Goal: Task Accomplishment & Management: Use online tool/utility

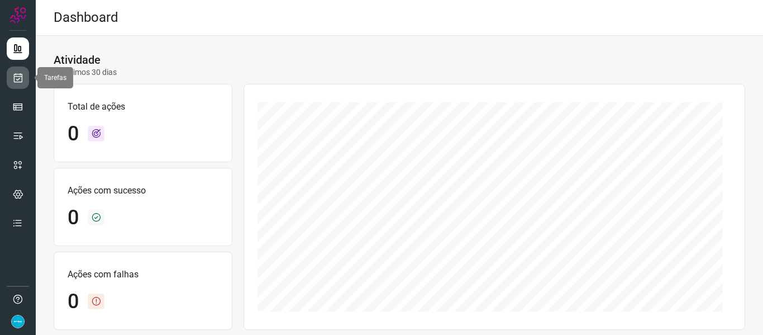
click at [8, 79] on link at bounding box center [18, 77] width 22 height 22
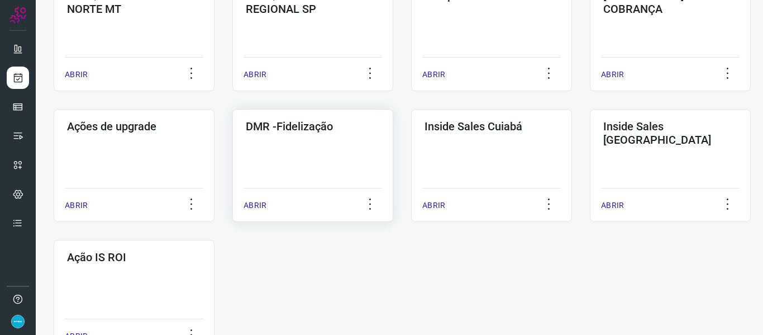
click at [256, 208] on p "ABRIR" at bounding box center [255, 205] width 23 height 12
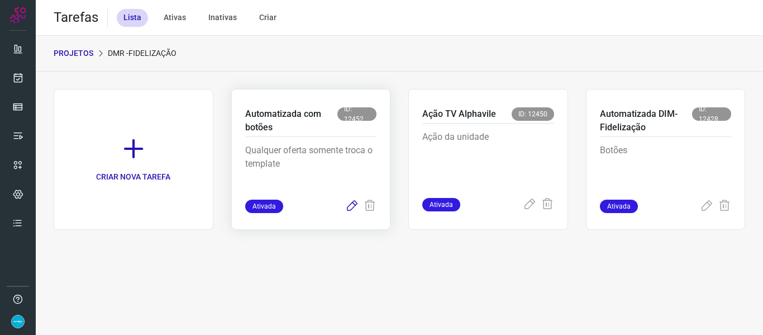
click at [352, 203] on icon at bounding box center [351, 205] width 13 height 13
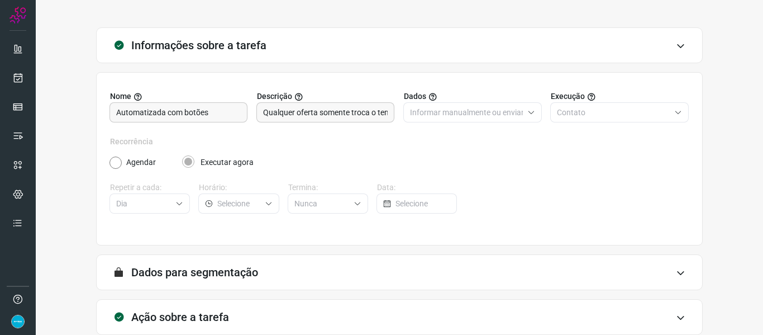
scroll to position [102, 0]
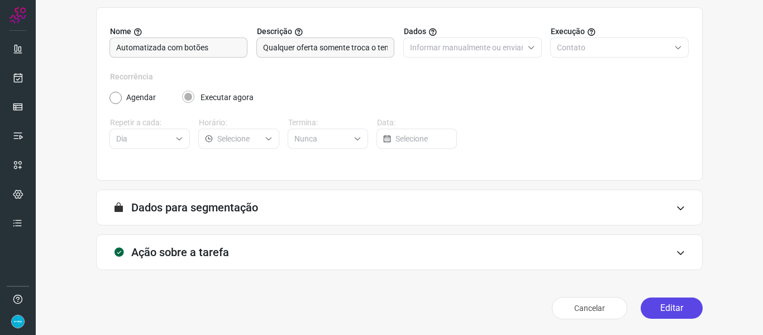
click at [683, 309] on button "Editar" at bounding box center [672, 307] width 62 height 21
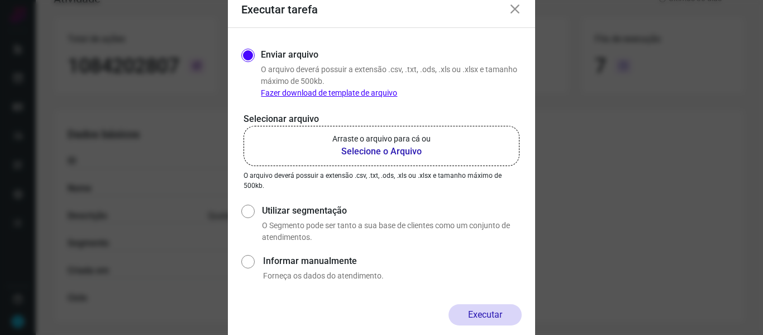
click at [395, 149] on b "Selecione o Arquivo" at bounding box center [381, 151] width 98 height 13
click at [0, 0] on input "Arraste o arquivo para cá ou Selecione o Arquivo" at bounding box center [0, 0] width 0 height 0
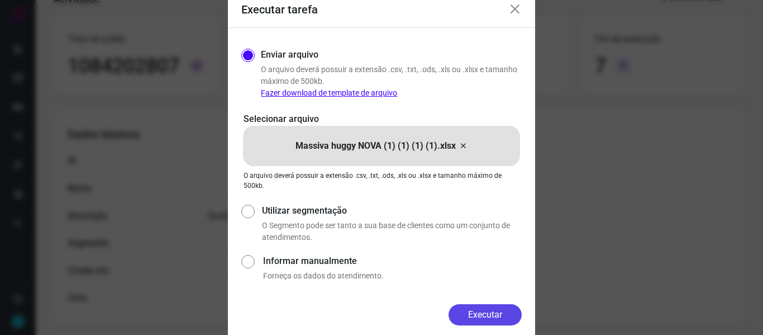
click at [494, 317] on button "Executar" at bounding box center [485, 314] width 73 height 21
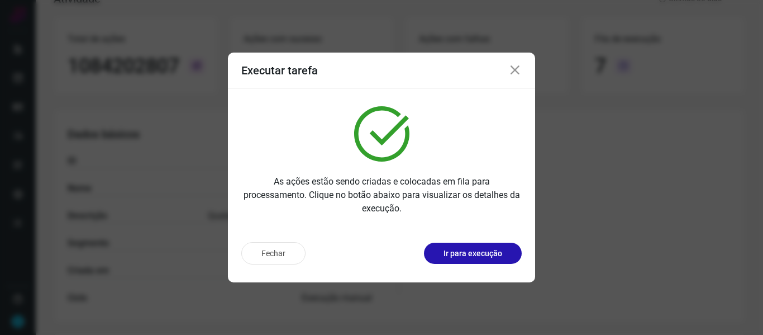
click at [518, 74] on icon at bounding box center [514, 70] width 13 height 13
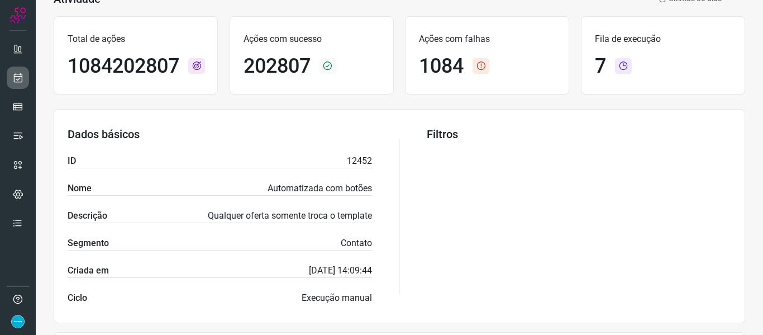
click at [21, 79] on icon at bounding box center [18, 77] width 12 height 11
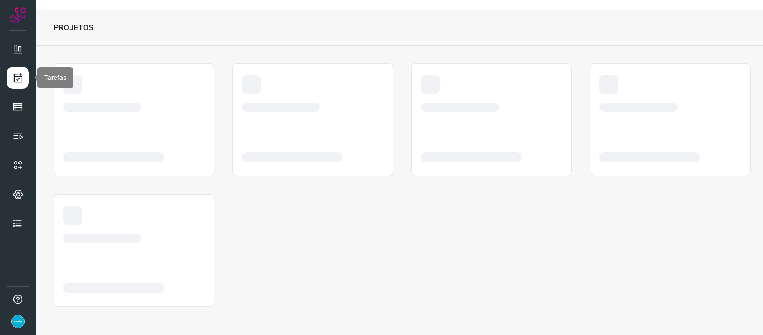
scroll to position [26, 0]
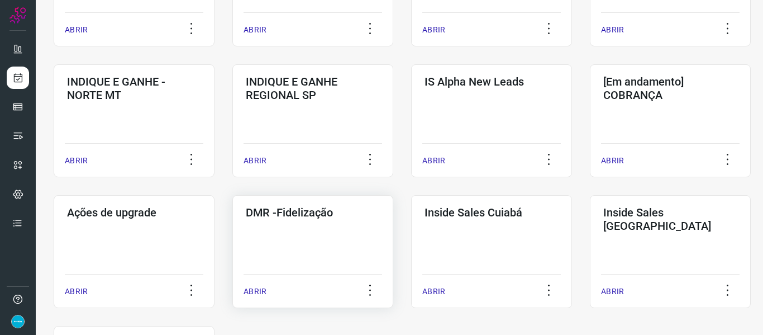
click at [249, 291] on p "ABRIR" at bounding box center [255, 291] width 23 height 12
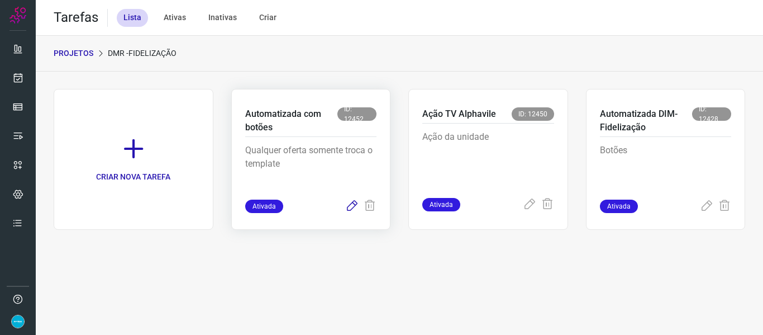
click at [351, 203] on icon at bounding box center [351, 205] width 13 height 13
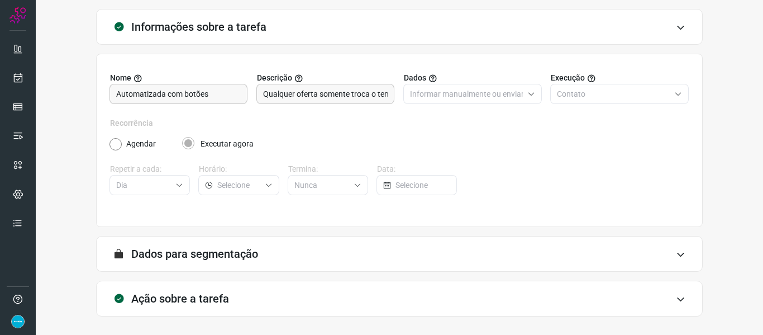
scroll to position [102, 0]
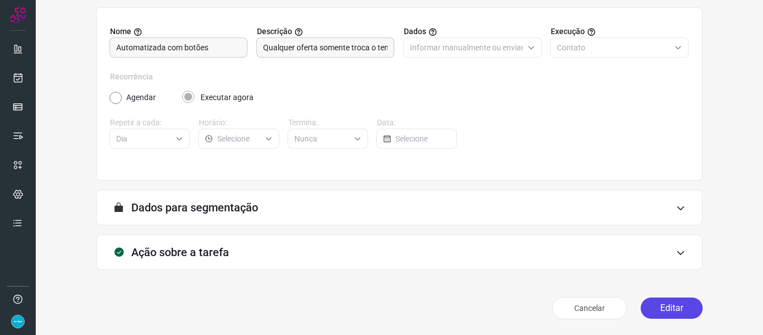
click at [674, 307] on button "Editar" at bounding box center [672, 307] width 62 height 21
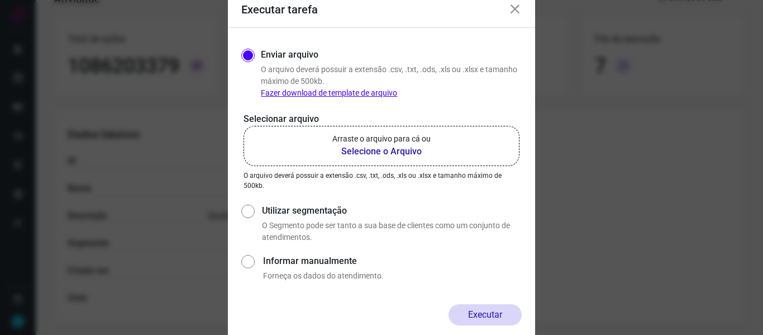
click at [389, 153] on b "Selecione o Arquivo" at bounding box center [381, 151] width 98 height 13
click at [0, 0] on input "Arraste o arquivo para cá ou Selecione o Arquivo" at bounding box center [0, 0] width 0 height 0
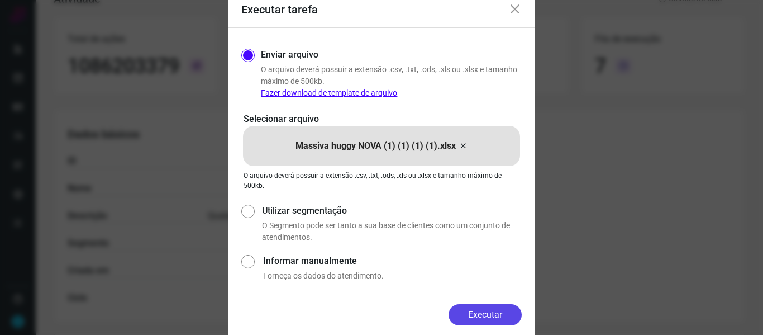
click at [486, 313] on button "Executar" at bounding box center [485, 314] width 73 height 21
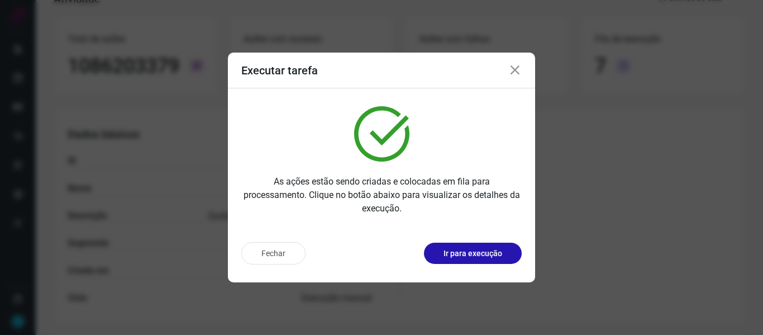
drag, startPoint x: 514, startPoint y: 74, endPoint x: 350, endPoint y: 106, distance: 167.9
click at [514, 73] on icon at bounding box center [514, 70] width 13 height 13
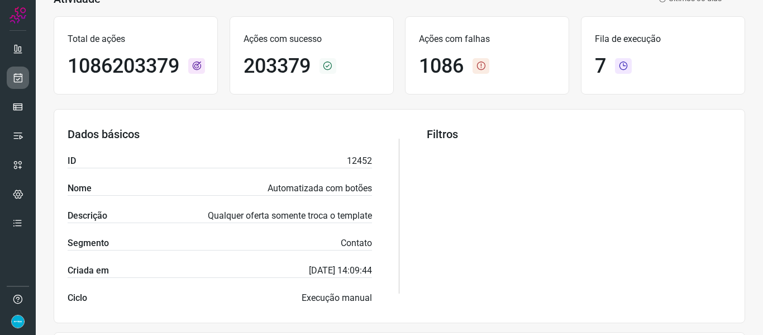
click at [22, 79] on icon at bounding box center [18, 77] width 12 height 11
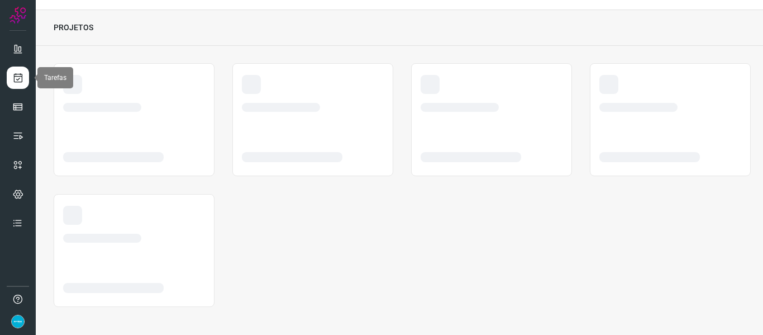
scroll to position [26, 0]
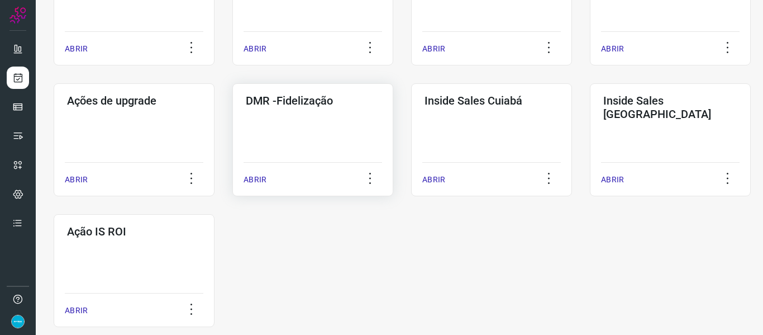
click at [255, 185] on p "ABRIR" at bounding box center [255, 180] width 23 height 12
